Goal: Transaction & Acquisition: Purchase product/service

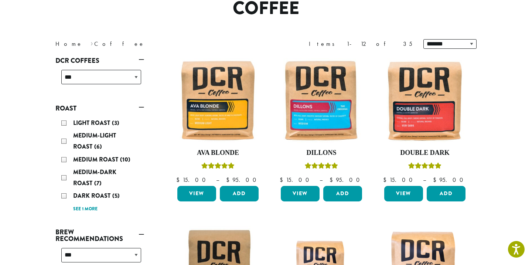
scroll to position [76, 0]
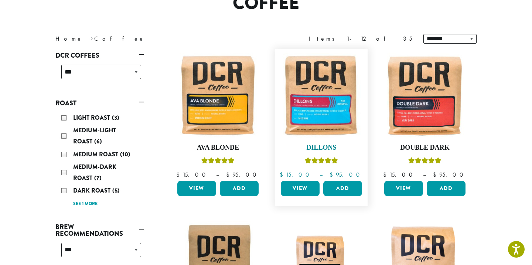
click at [319, 157] on icon "Rated 5.00 out of 5" at bounding box center [321, 160] width 7 height 6
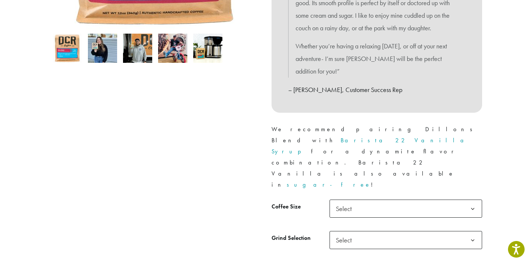
scroll to position [238, 0]
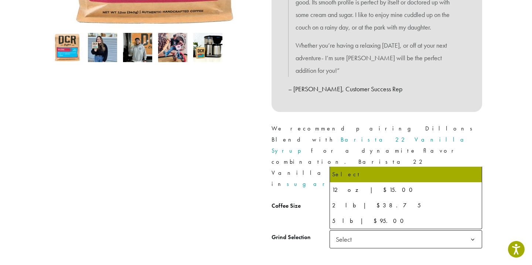
click at [347, 201] on span "Select" at bounding box center [346, 208] width 26 height 14
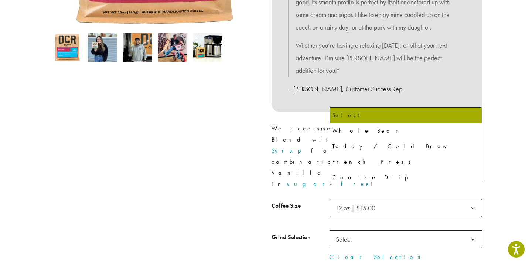
click at [352, 232] on span "Select" at bounding box center [346, 239] width 26 height 14
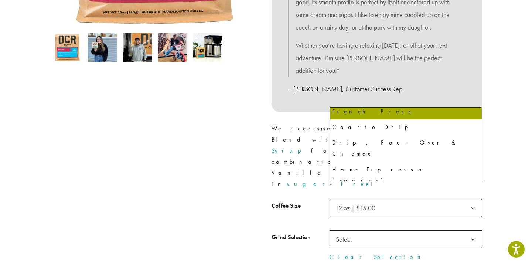
scroll to position [50, 0]
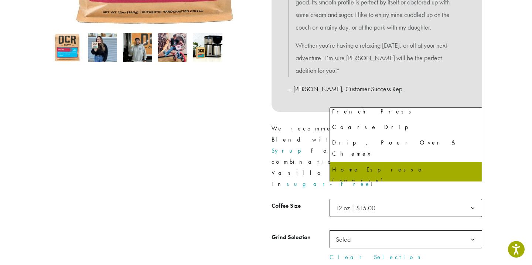
select select "*********"
select select "**********"
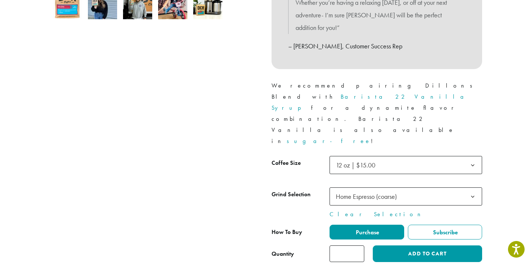
scroll to position [281, 0]
click at [384, 225] on label "Purchase" at bounding box center [366, 232] width 75 height 15
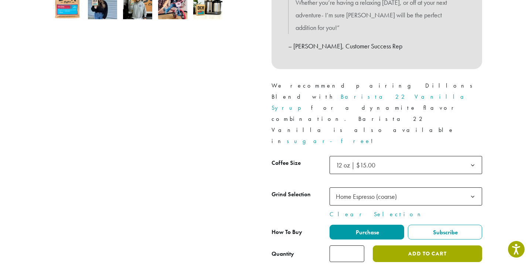
click at [387, 245] on button "Add to cart" at bounding box center [427, 253] width 109 height 17
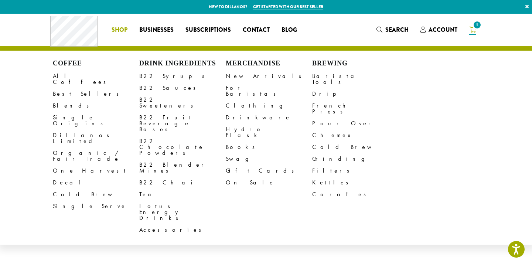
click at [123, 29] on span "Shop" at bounding box center [120, 29] width 16 height 9
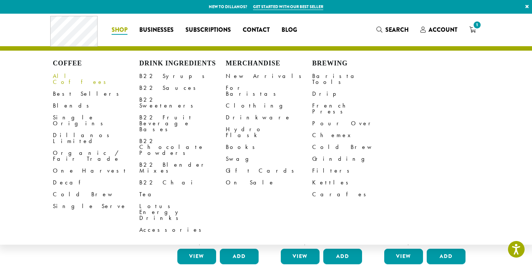
click at [69, 76] on link "All Coffees" at bounding box center [96, 79] width 86 height 18
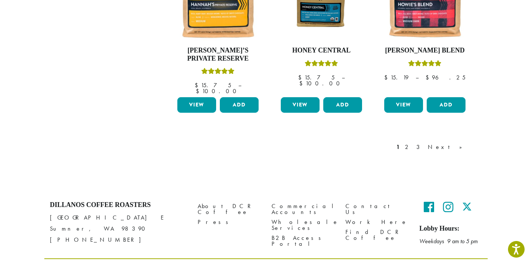
scroll to position [687, 0]
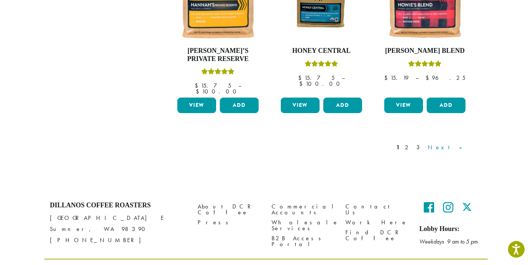
click at [461, 143] on link "Next »" at bounding box center [447, 147] width 42 height 9
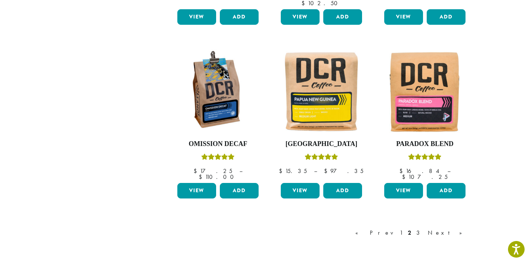
scroll to position [600, 0]
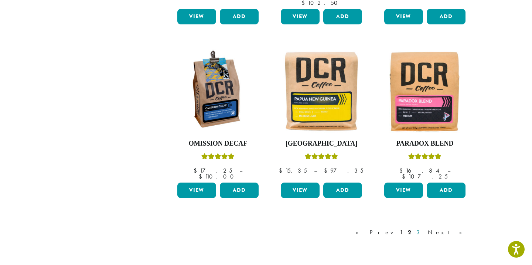
click at [424, 228] on link "3" at bounding box center [419, 232] width 9 height 9
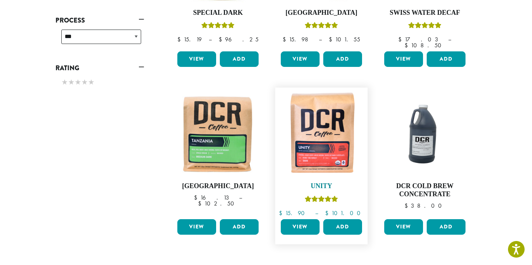
scroll to position [383, 0]
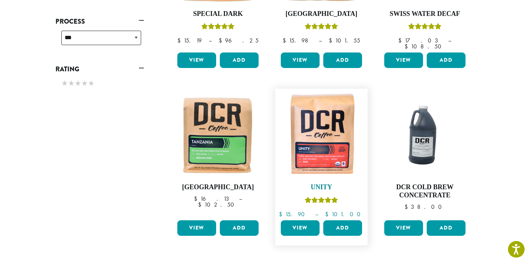
click at [324, 117] on img at bounding box center [321, 134] width 85 height 85
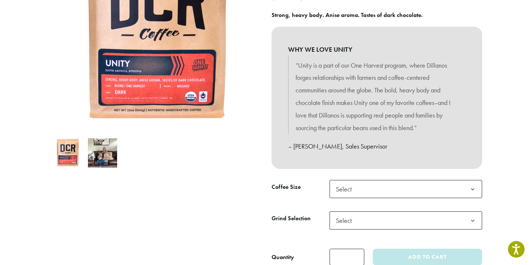
scroll to position [40, 0]
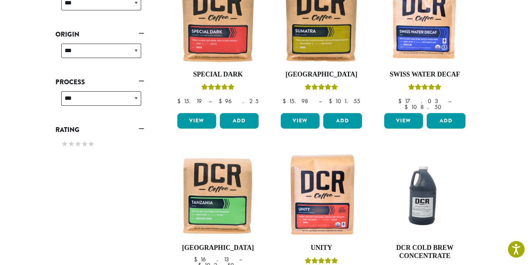
scroll to position [339, 0]
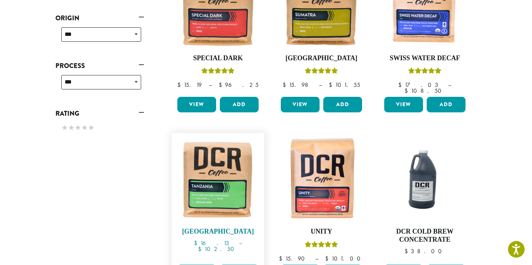
click at [196, 175] on img at bounding box center [217, 179] width 85 height 85
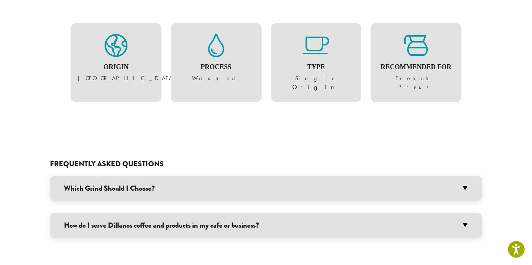
scroll to position [367, 0]
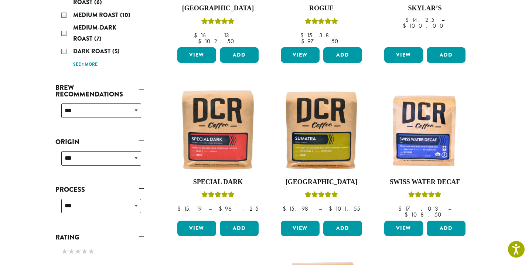
scroll to position [206, 0]
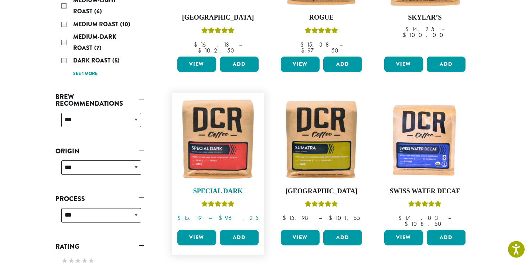
click at [203, 142] on img at bounding box center [217, 138] width 85 height 85
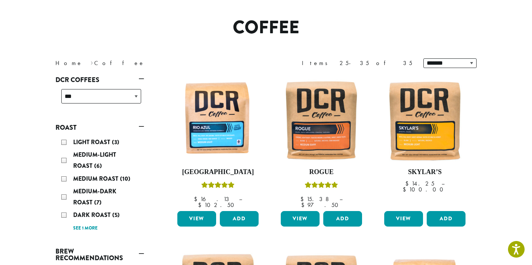
scroll to position [51, 0]
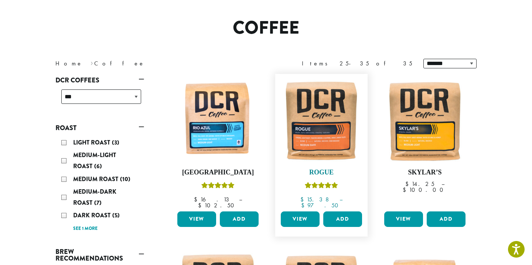
click at [328, 146] on img at bounding box center [321, 120] width 85 height 85
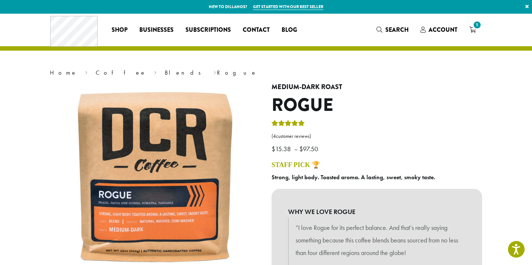
scroll to position [2, 0]
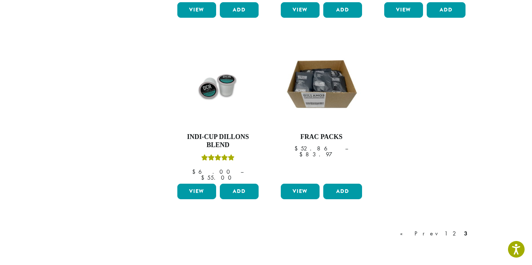
scroll to position [602, 0]
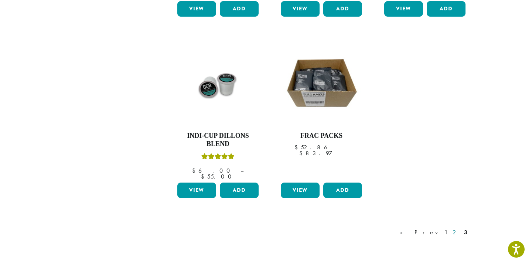
click at [457, 228] on link "2" at bounding box center [455, 232] width 9 height 9
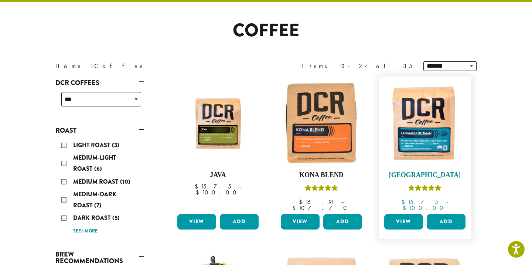
scroll to position [45, 0]
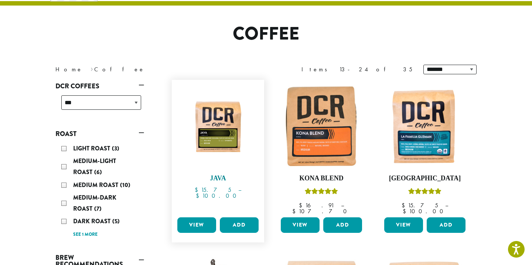
click at [222, 127] on img at bounding box center [217, 125] width 85 height 85
click at [314, 151] on img at bounding box center [321, 125] width 85 height 85
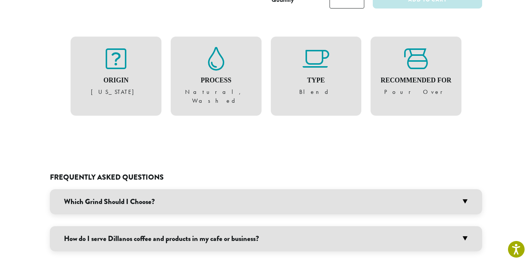
scroll to position [302, 0]
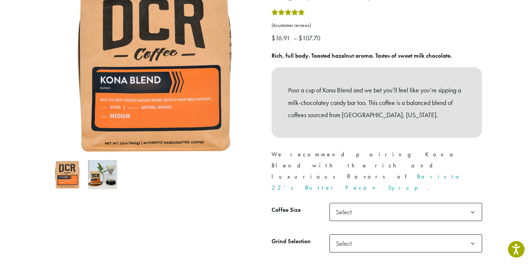
click at [427, 110] on p "Pour a cup of Kona Blend and we bet you’ll feel like you’re sipping a milk-choc…" at bounding box center [376, 102] width 177 height 37
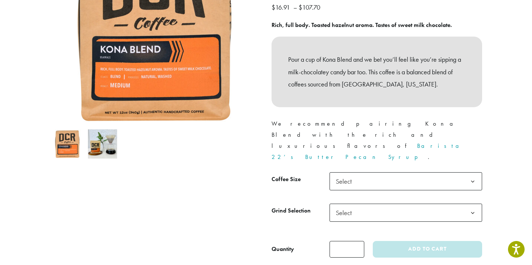
click at [367, 172] on span "Select" at bounding box center [405, 181] width 153 height 18
click at [355, 205] on span "Select" at bounding box center [346, 212] width 26 height 14
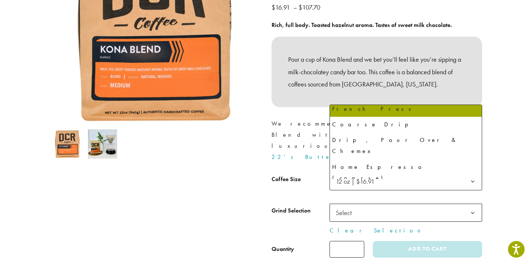
scroll to position [50, 0]
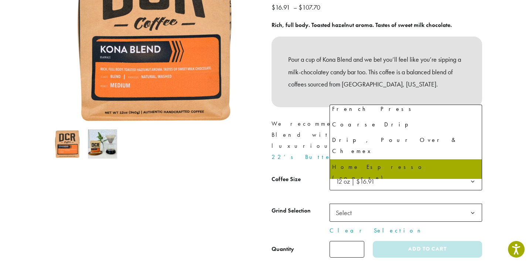
select select "*********"
select select "**********"
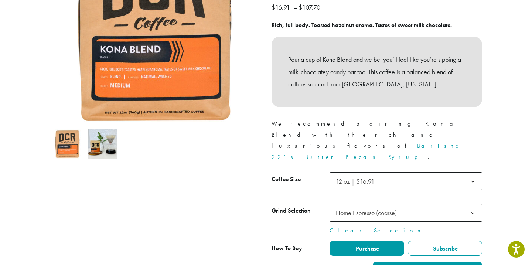
click at [400, 261] on button "Add to cart" at bounding box center [427, 269] width 109 height 17
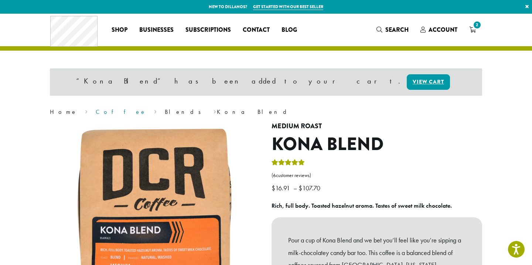
click at [96, 113] on link "Coffee" at bounding box center [121, 112] width 51 height 8
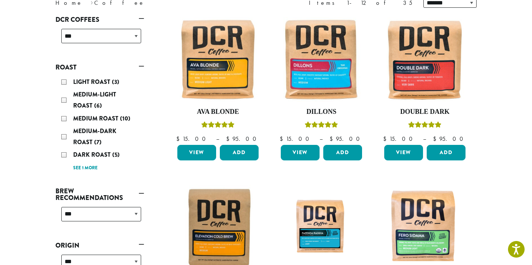
scroll to position [115, 0]
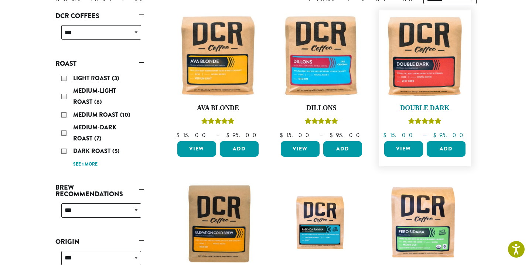
click at [441, 71] on img at bounding box center [424, 55] width 85 height 85
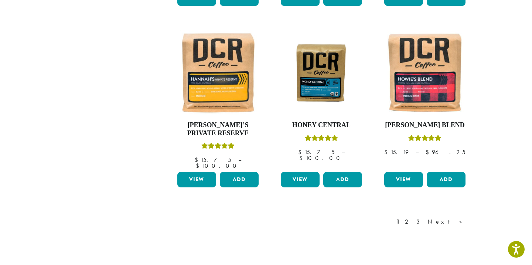
scroll to position [615, 0]
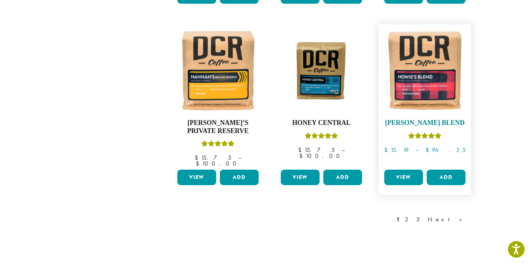
click at [427, 95] on img at bounding box center [424, 70] width 85 height 85
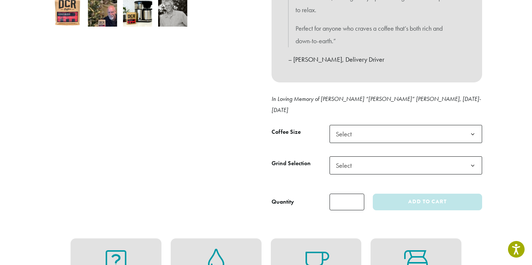
scroll to position [274, 0]
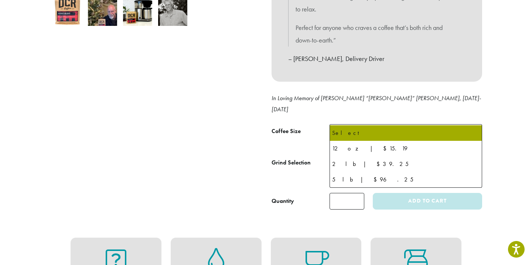
click at [393, 124] on span "Select" at bounding box center [405, 133] width 153 height 18
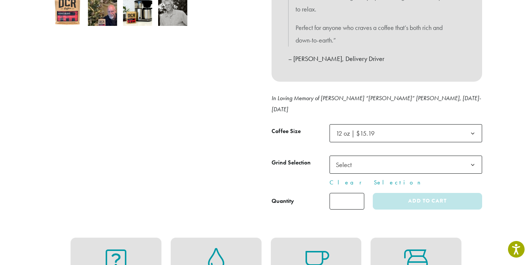
click at [369, 155] on span "Select" at bounding box center [405, 164] width 153 height 18
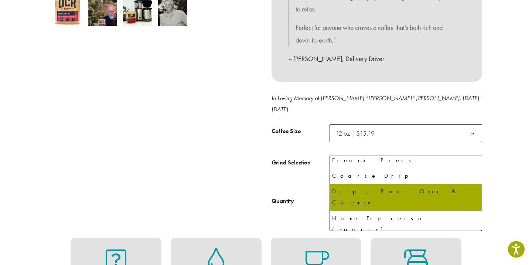
scroll to position [50, 0]
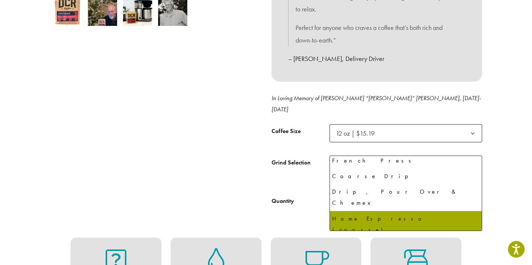
select select "*********"
select select "**********"
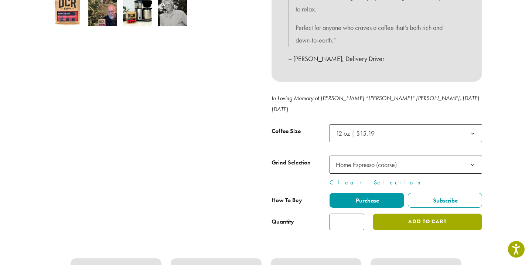
click at [400, 213] on button "Add to cart" at bounding box center [427, 221] width 109 height 17
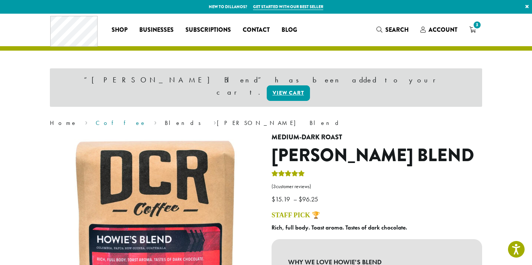
click at [96, 119] on link "Coffee" at bounding box center [121, 123] width 51 height 8
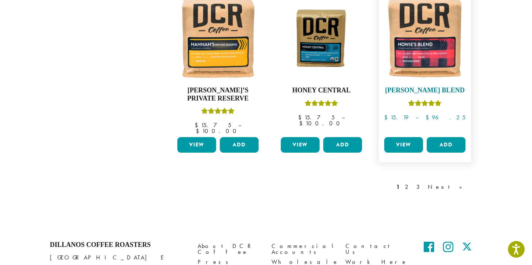
scroll to position [661, 0]
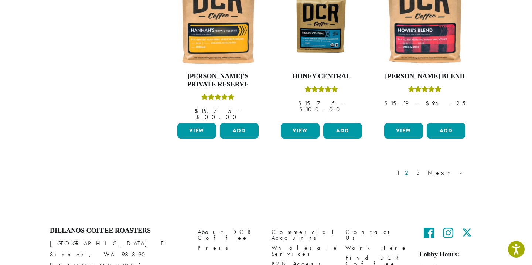
click at [413, 168] on link "2" at bounding box center [407, 172] width 9 height 9
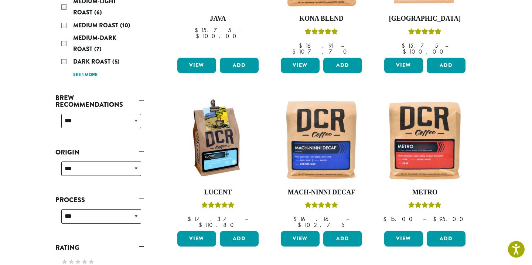
scroll to position [208, 0]
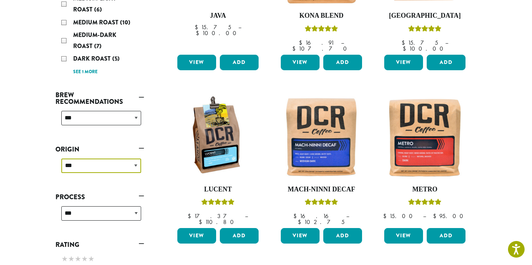
select select "****"
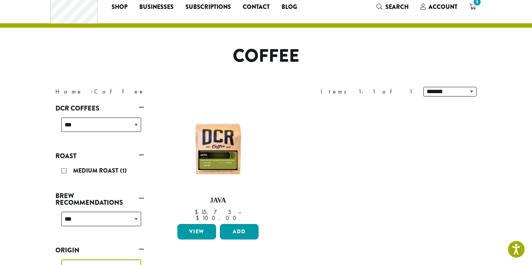
scroll to position [23, 0]
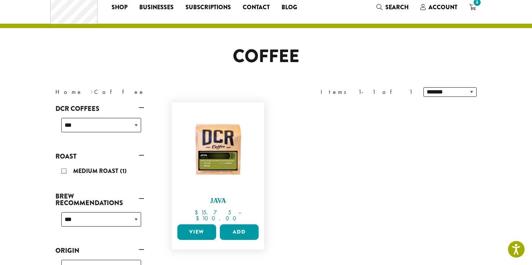
click at [205, 160] on img at bounding box center [217, 148] width 85 height 85
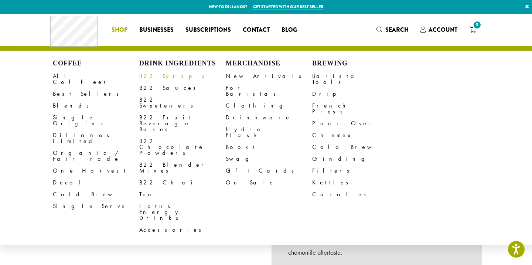
click at [158, 72] on link "B22 Syrups" at bounding box center [182, 76] width 86 height 12
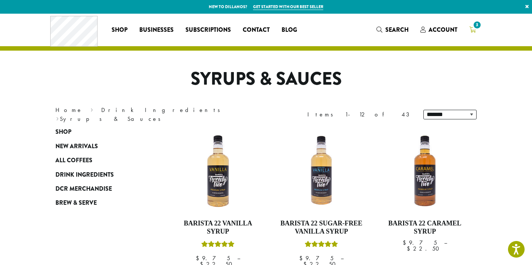
click at [472, 33] on span "3" at bounding box center [472, 29] width 7 height 9
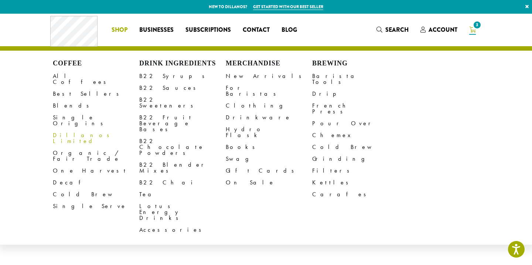
click at [65, 129] on link "Dillanos Limited" at bounding box center [96, 138] width 86 height 18
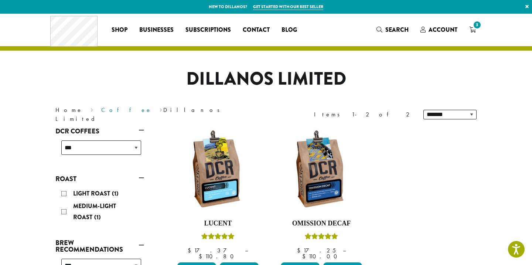
click at [101, 114] on link "Coffee" at bounding box center [126, 110] width 51 height 8
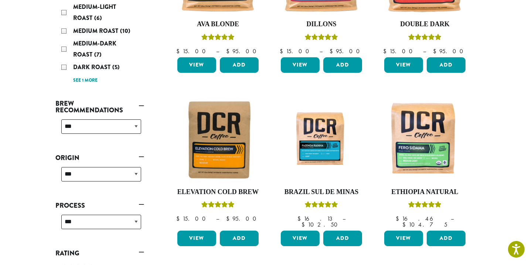
scroll to position [202, 0]
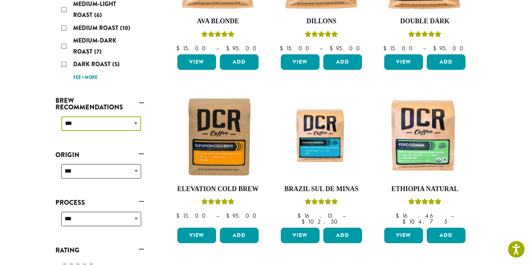
select select "********"
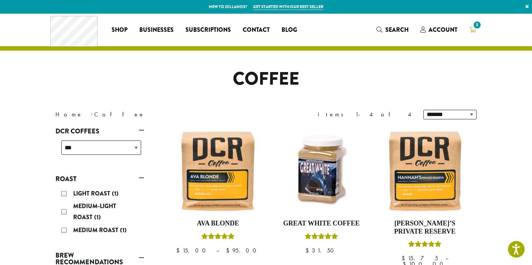
click at [472, 28] on icon "3" at bounding box center [472, 30] width 7 height 6
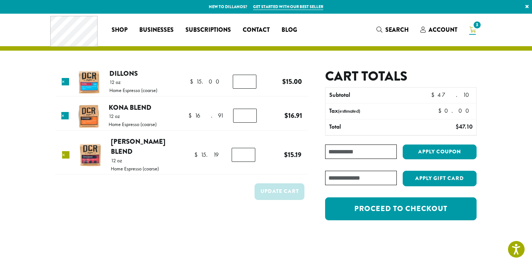
click at [66, 151] on link "×" at bounding box center [65, 154] width 7 height 7
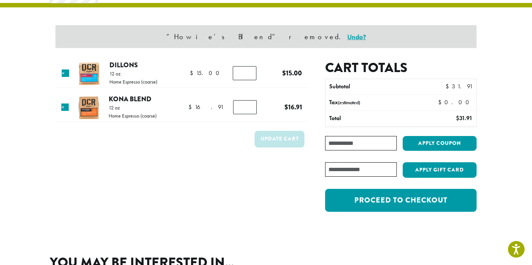
scroll to position [43, 0]
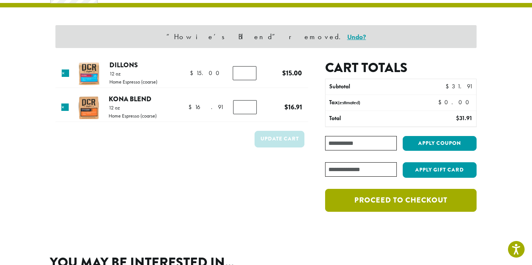
click at [388, 204] on link "Proceed to checkout" at bounding box center [400, 200] width 151 height 23
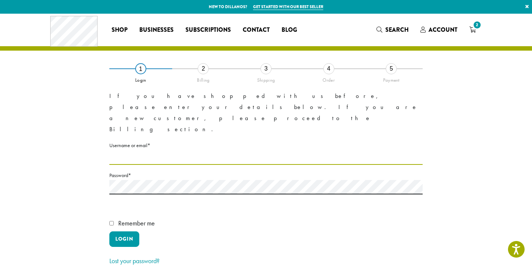
type input "**********"
click at [140, 219] on span "Remember me" at bounding box center [136, 223] width 37 height 8
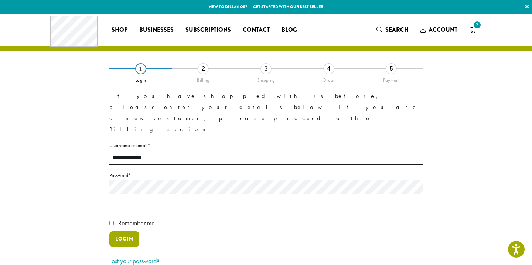
click at [126, 231] on button "Login" at bounding box center [124, 239] width 30 height 16
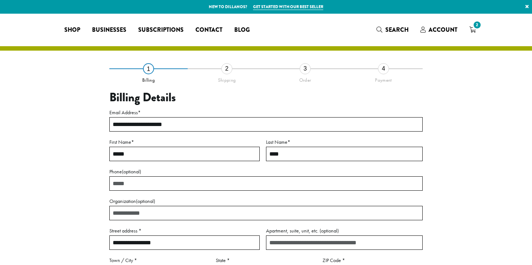
select select "**"
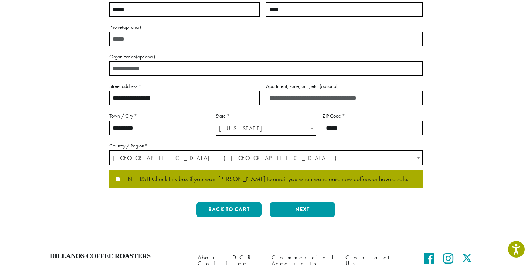
scroll to position [155, 0]
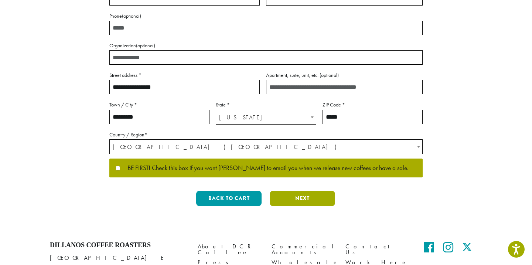
click at [281, 202] on button "Next" at bounding box center [302, 199] width 65 height 16
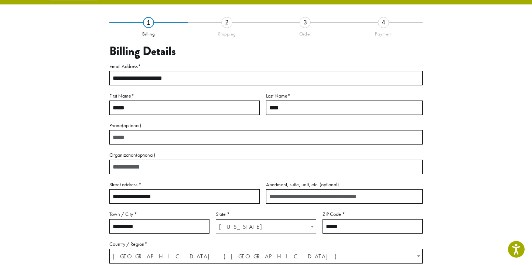
scroll to position [42, 0]
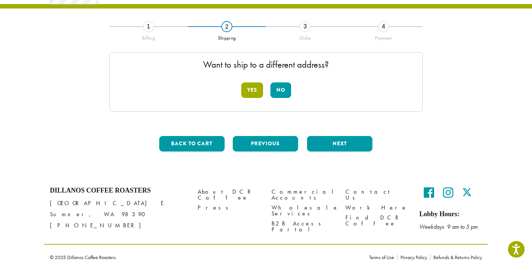
click at [257, 89] on button "Yes" at bounding box center [252, 90] width 22 height 16
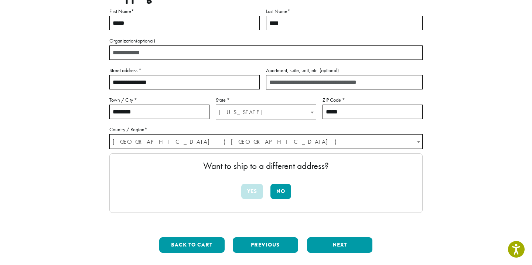
scroll to position [109, 0]
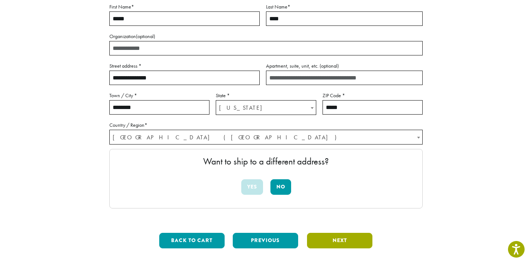
click at [325, 240] on button "Next" at bounding box center [339, 241] width 65 height 16
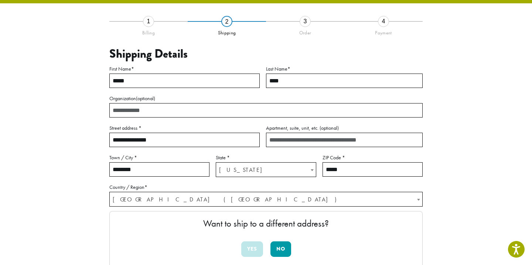
scroll to position [42, 0]
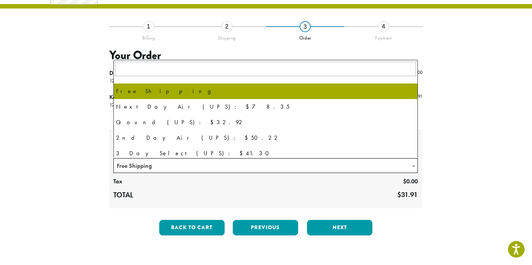
click at [278, 170] on span "Free Shipping" at bounding box center [266, 165] width 304 height 14
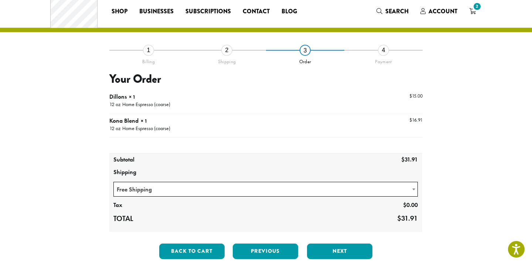
scroll to position [18, 0]
click at [342, 249] on button "Next" at bounding box center [339, 251] width 65 height 16
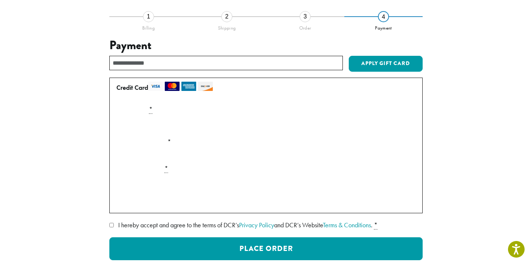
scroll to position [51, 0]
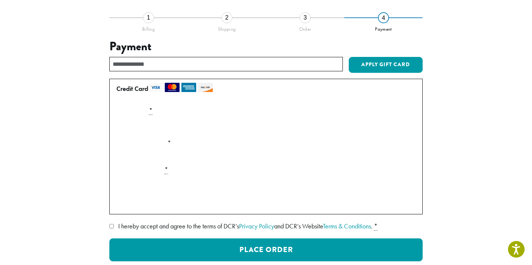
click at [188, 227] on span "I hereby accept and agree to the terms of DCR’s Privacy Policy and DCR’s Websit…" at bounding box center [245, 226] width 254 height 8
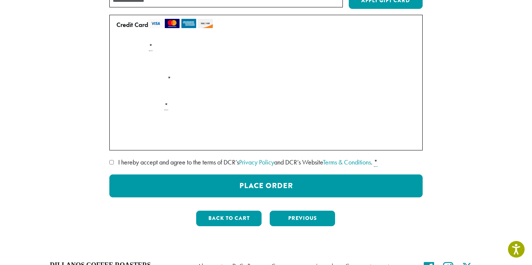
scroll to position [116, 0]
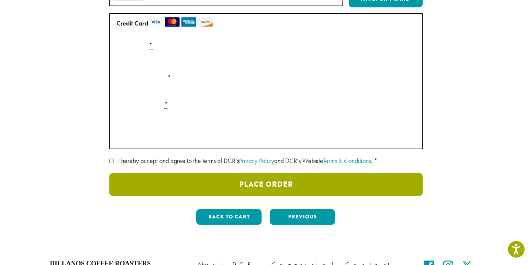
click at [204, 187] on button "Place Order" at bounding box center [265, 184] width 313 height 23
